Goal: Information Seeking & Learning: Learn about a topic

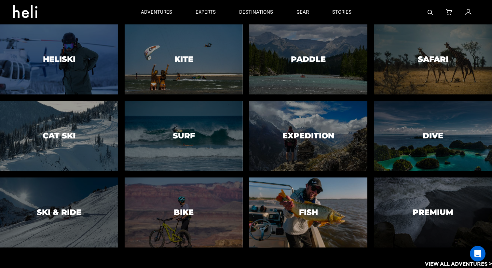
click at [291, 216] on div at bounding box center [308, 212] width 120 height 71
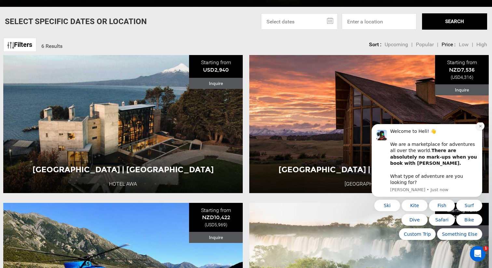
click at [479, 128] on icon "Dismiss notification" at bounding box center [481, 126] width 4 height 4
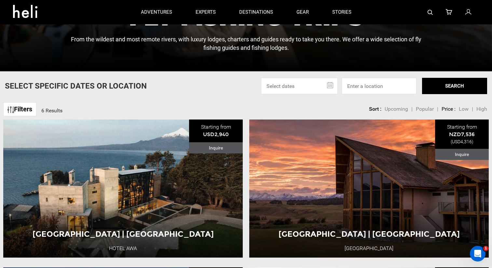
scroll to position [142, 0]
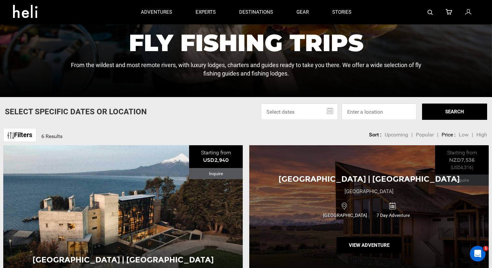
click at [355, 186] on div "Fiorfland Lodge | New Zealand Fiorfland Lodge New Zealand 7 Day Adventure View …" at bounding box center [368, 214] width 239 height 138
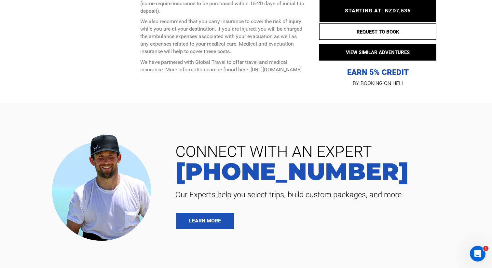
scroll to position [2470, 0]
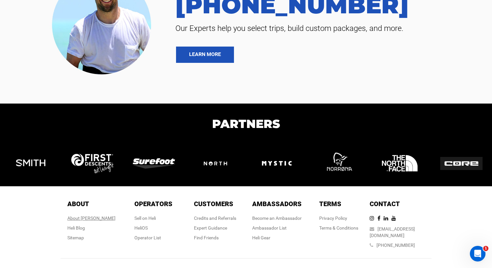
click at [96, 215] on div "About Heli" at bounding box center [91, 218] width 48 height 7
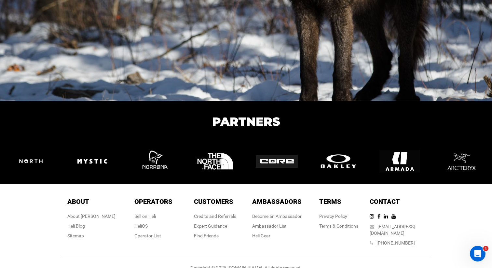
scroll to position [1074, 0]
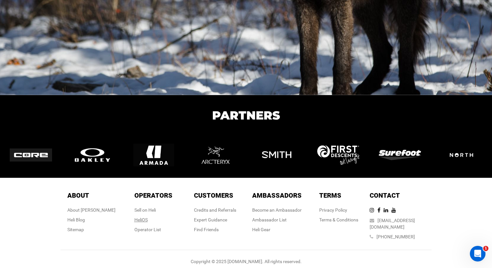
click at [141, 219] on link "HeliOS" at bounding box center [140, 219] width 13 height 5
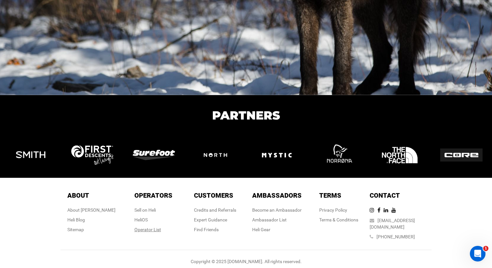
click at [148, 228] on div "Operator List" at bounding box center [153, 229] width 38 height 7
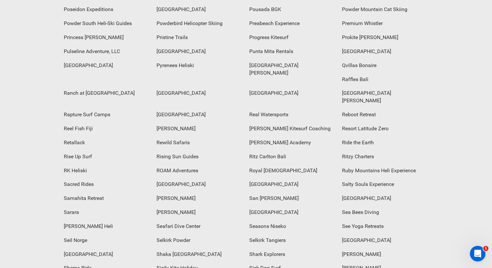
scroll to position [1858, 0]
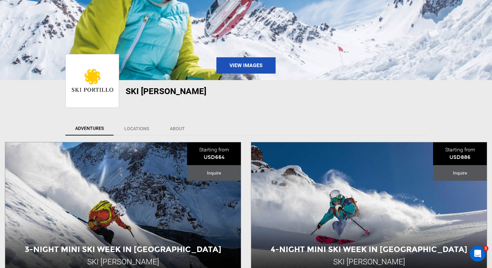
scroll to position [84, 0]
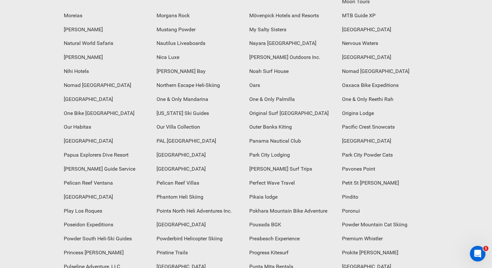
scroll to position [1644, 0]
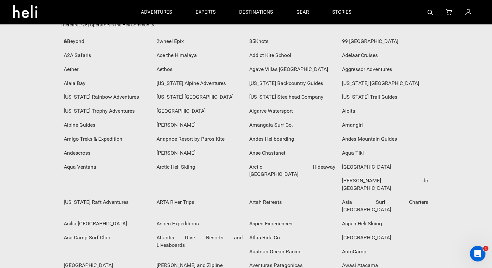
scroll to position [0, 0]
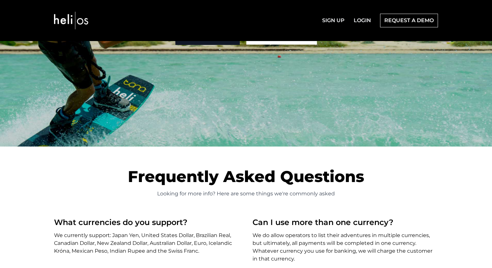
scroll to position [1748, 0]
